Goal: Download file/media

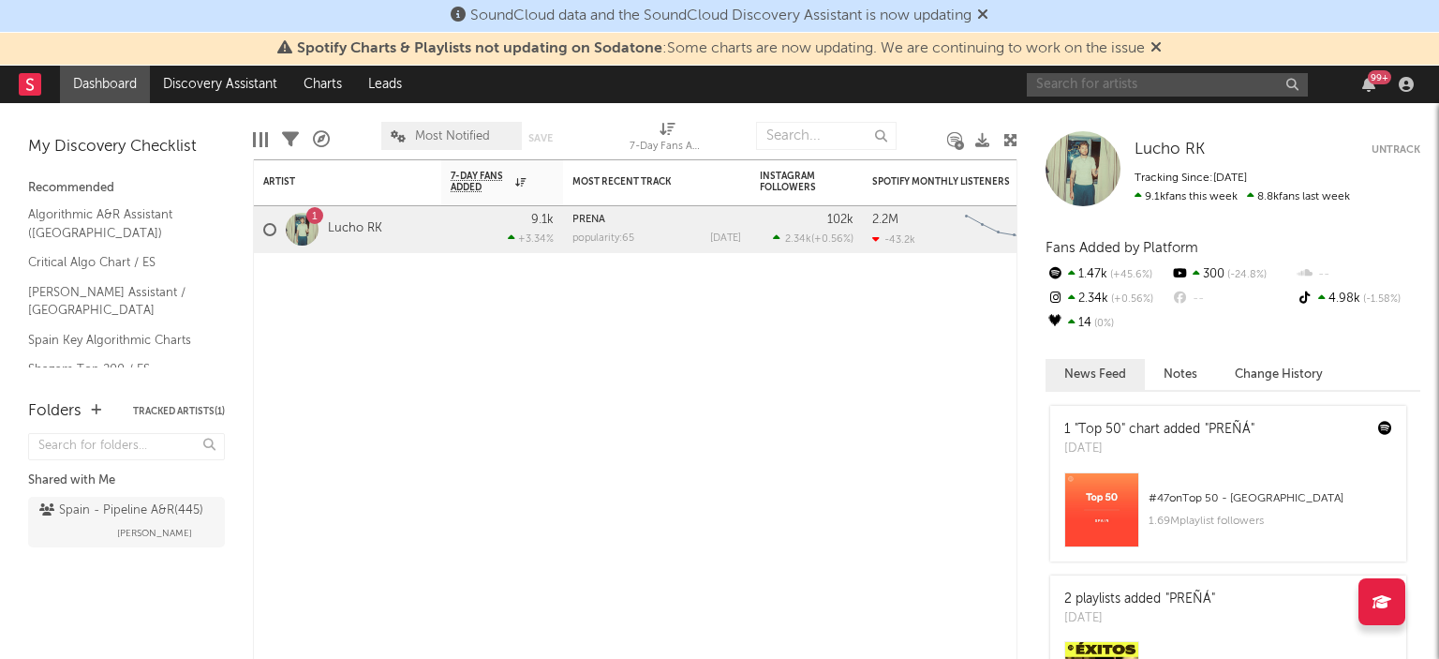
click at [1109, 89] on input "text" at bounding box center [1167, 84] width 281 height 23
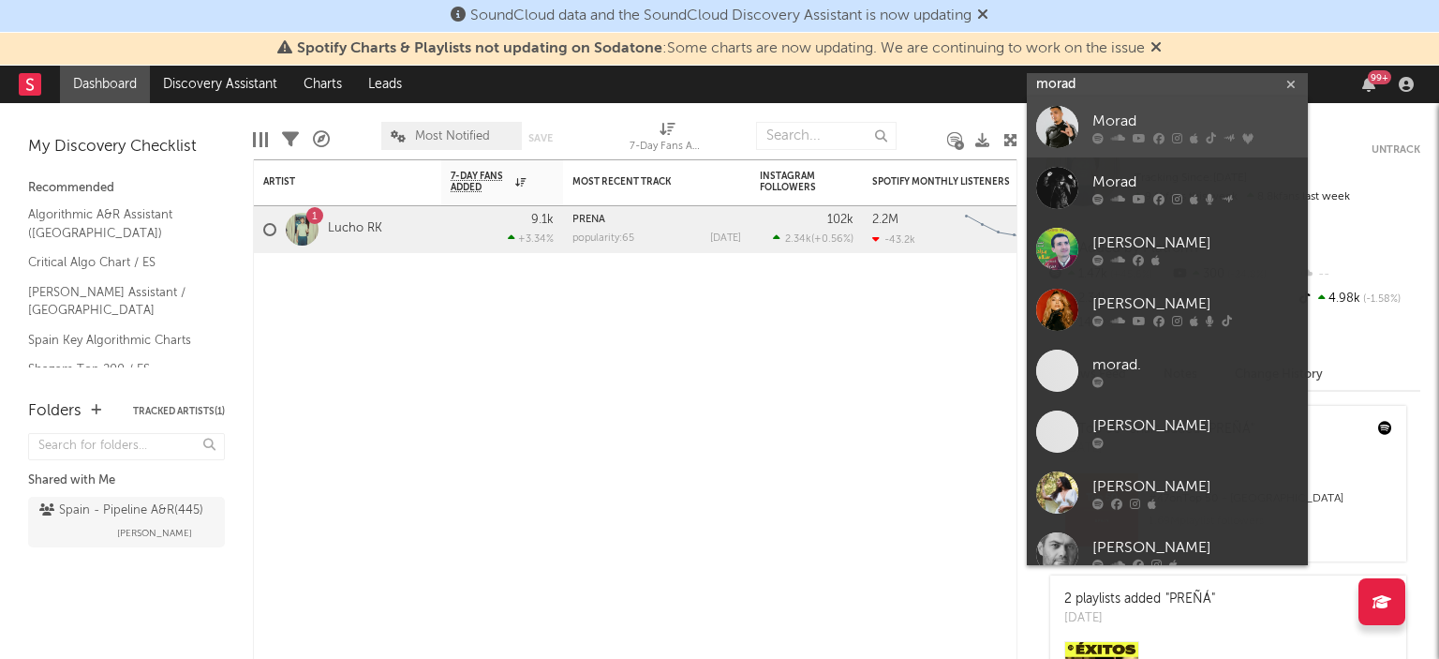
type input "morad"
click at [1051, 128] on div at bounding box center [1057, 127] width 42 height 42
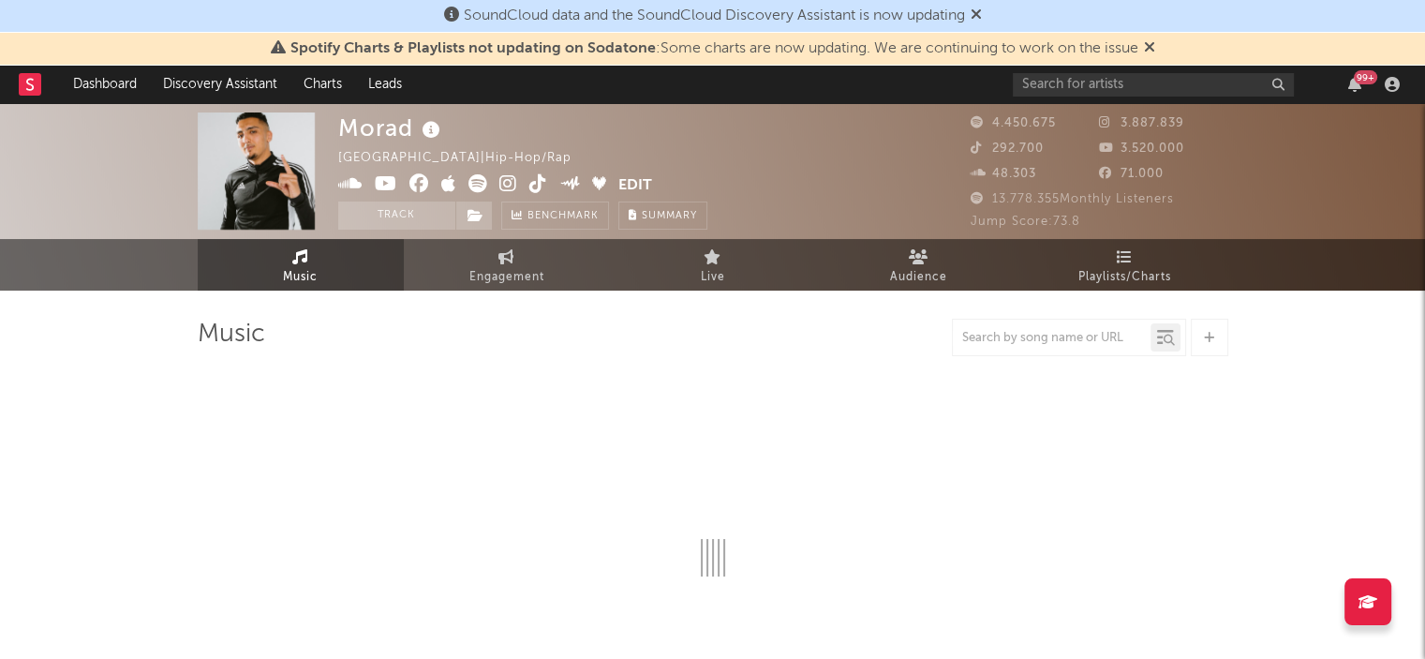
select select "6m"
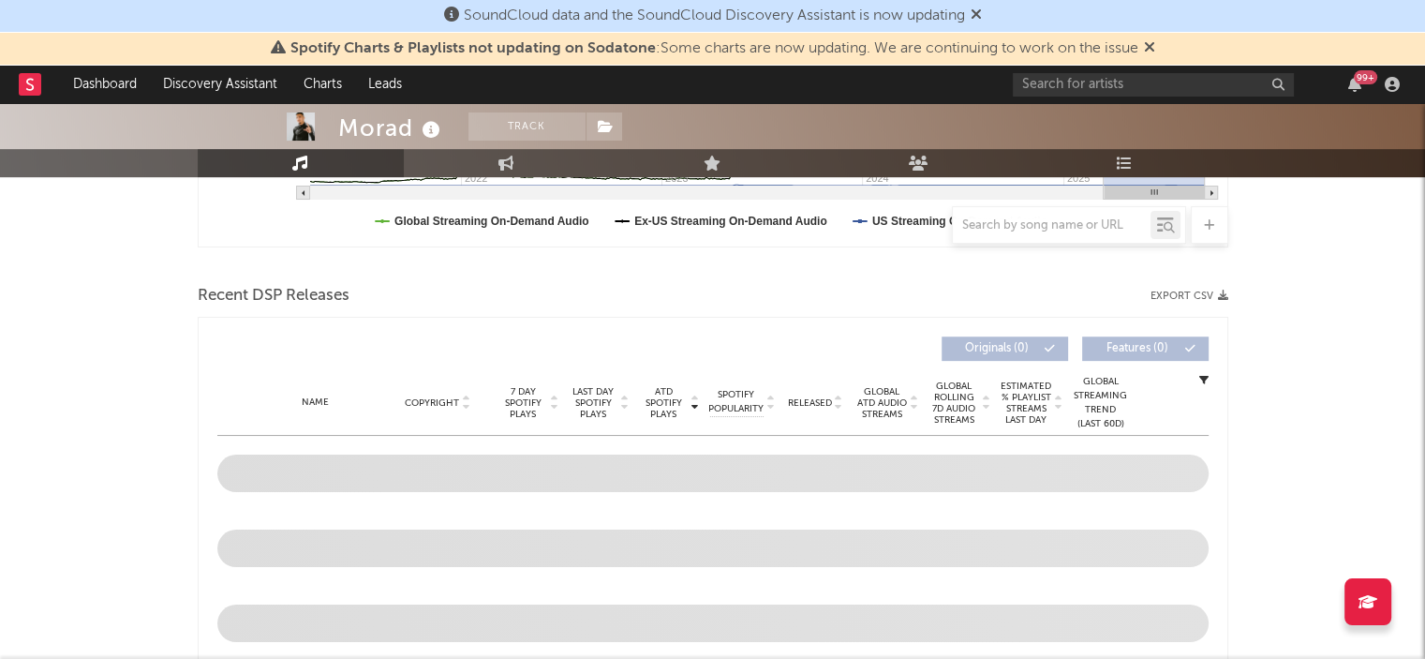
scroll to position [562, 0]
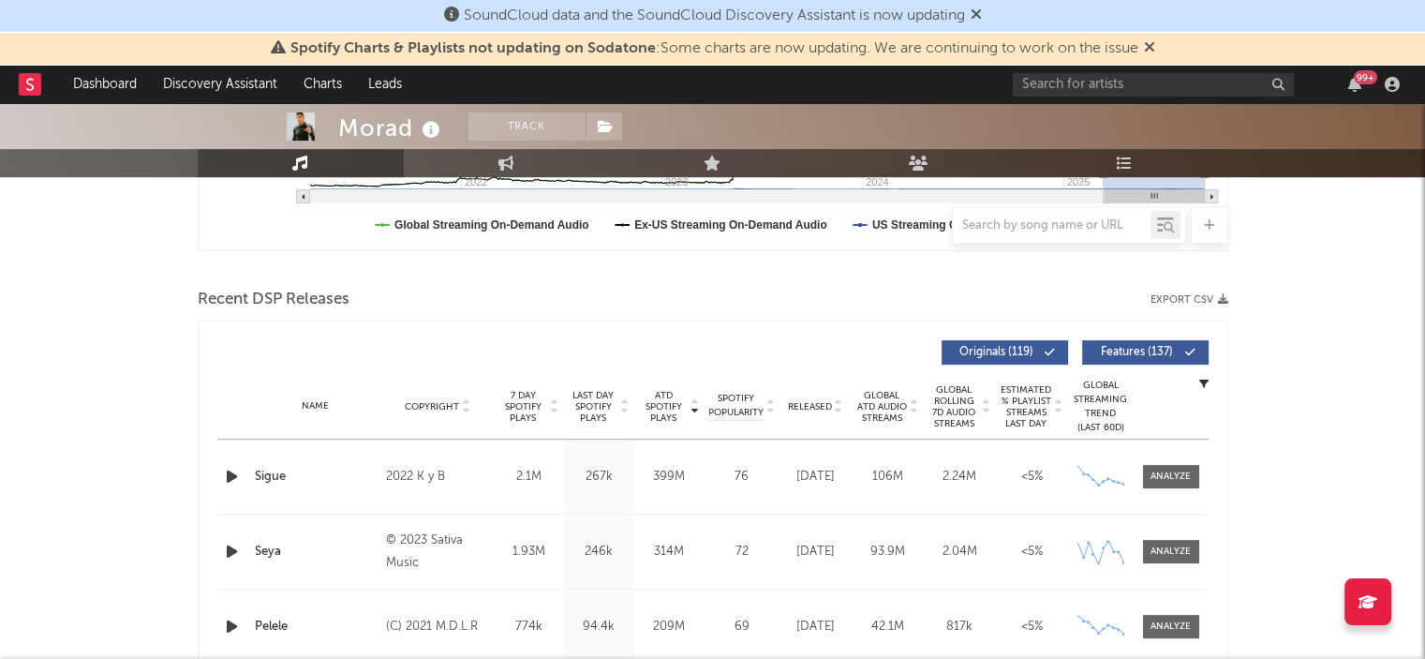
click at [1207, 296] on button "Export CSV" at bounding box center [1190, 299] width 78 height 11
